Goal: Check status: Check status

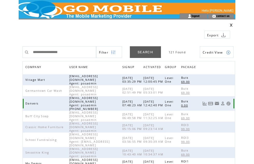
click at [230, 101] on link at bounding box center [228, 103] width 4 height 4
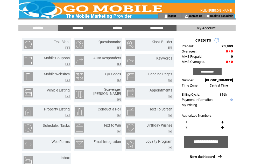
click at [119, 28] on input "*******" at bounding box center [117, 28] width 39 height 4
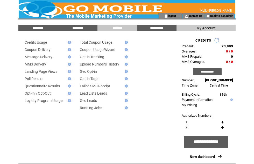
click at [52, 58] on link "Message Delivery" at bounding box center [39, 57] width 28 height 4
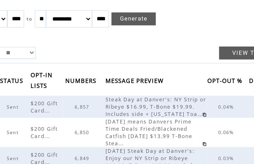
click at [100, 95] on span "6,857" at bounding box center [105, 97] width 10 height 4
